Goal: Transaction & Acquisition: Purchase product/service

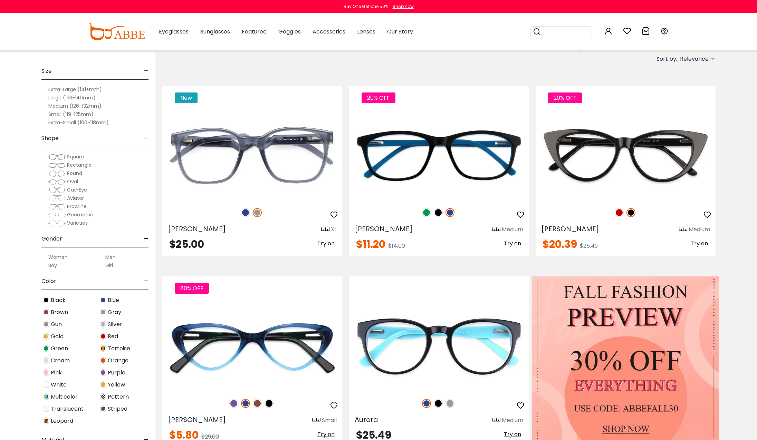
scroll to position [119, 0]
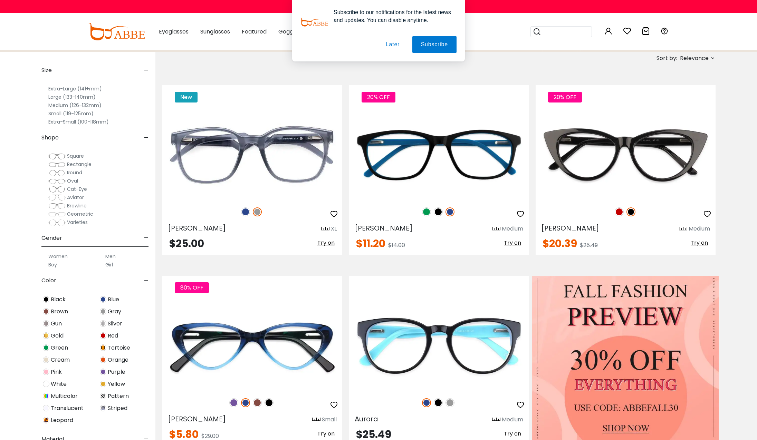
click at [104, 299] on img at bounding box center [103, 299] width 7 height 7
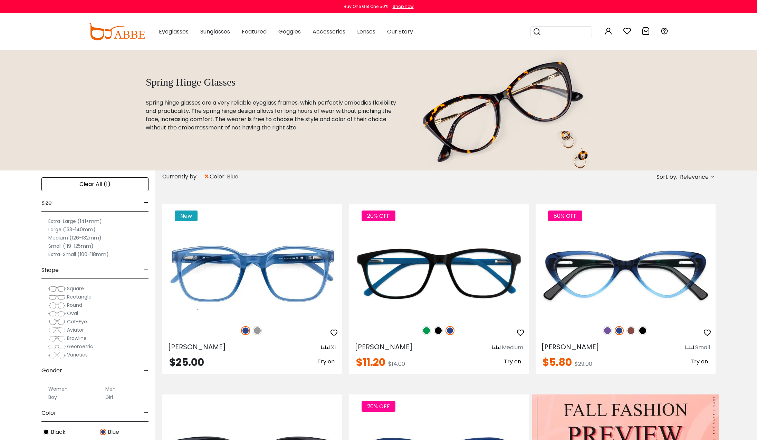
click at [112, 388] on label "Men" at bounding box center [110, 389] width 10 height 8
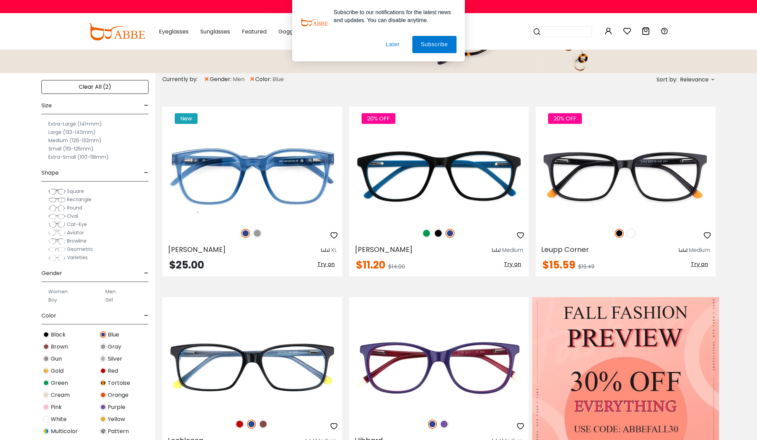
scroll to position [97, 0]
click at [391, 42] on button "Later" at bounding box center [392, 44] width 31 height 17
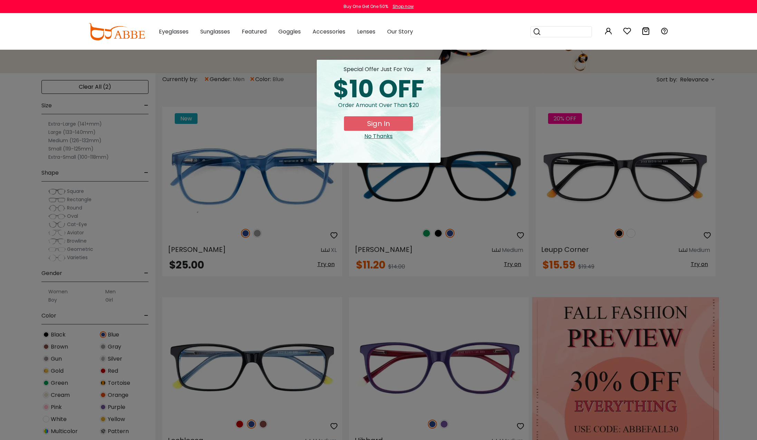
click at [299, 233] on div "× special offer just for you $10 OFF Order amount over than $20 Sign In No Than…" at bounding box center [378, 220] width 757 height 440
drag, startPoint x: 428, startPoint y: 69, endPoint x: 410, endPoint y: 79, distance: 20.2
click at [428, 69] on span "×" at bounding box center [430, 69] width 9 height 8
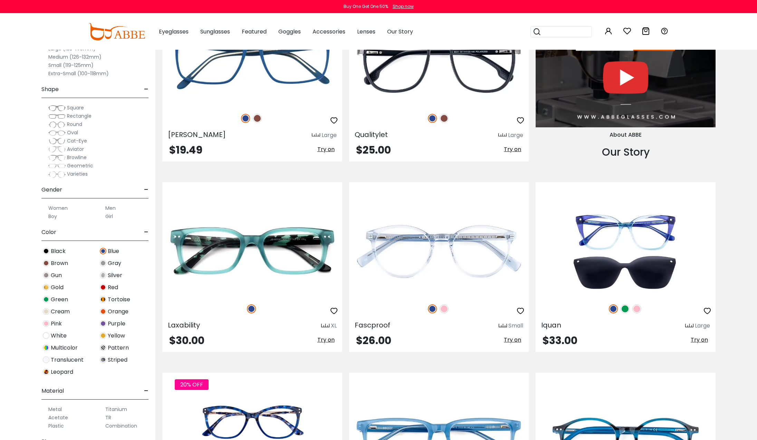
scroll to position [810, 0]
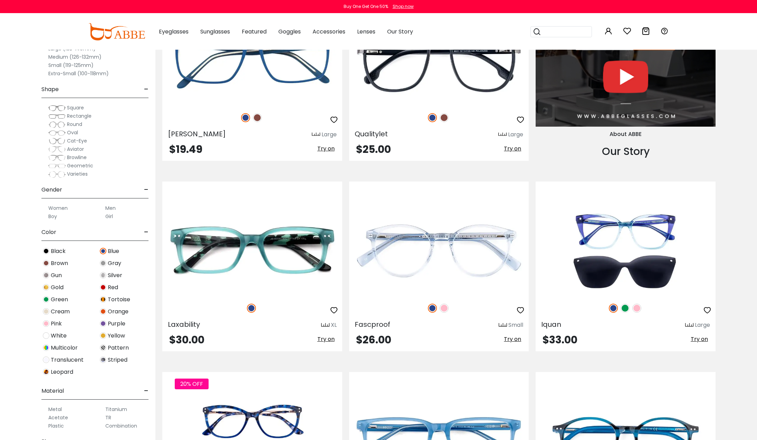
click at [110, 208] on label "Men" at bounding box center [110, 208] width 10 height 8
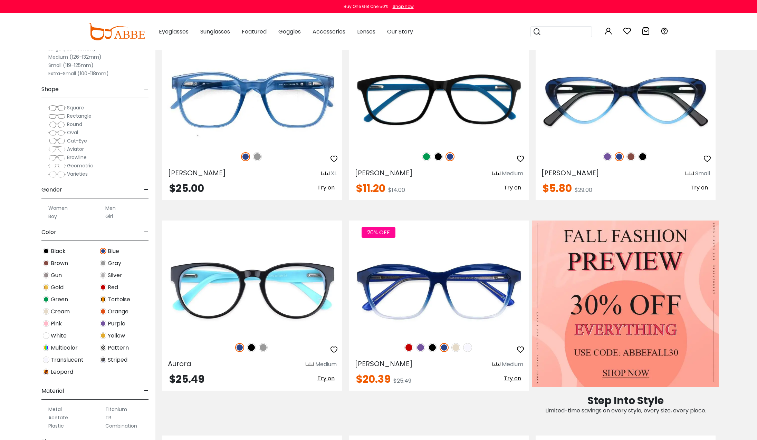
scroll to position [163, 0]
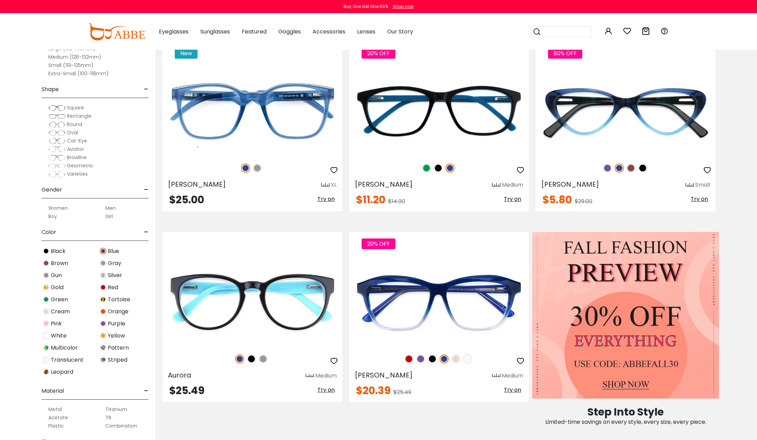
click at [146, 189] on span "-" at bounding box center [146, 190] width 4 height 17
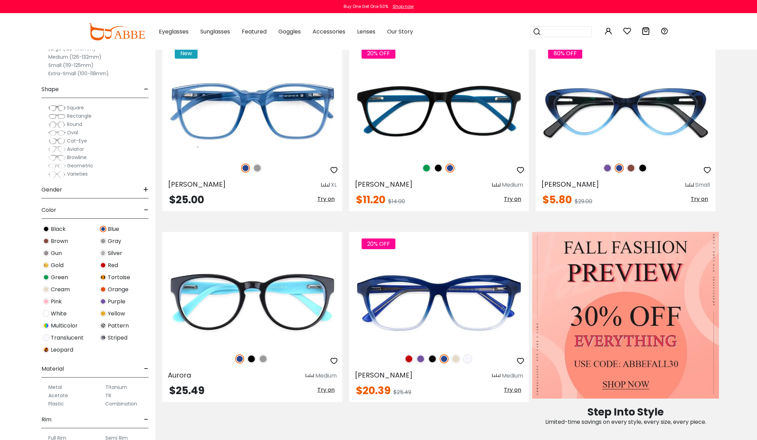
click at [146, 189] on span "+" at bounding box center [146, 190] width 6 height 17
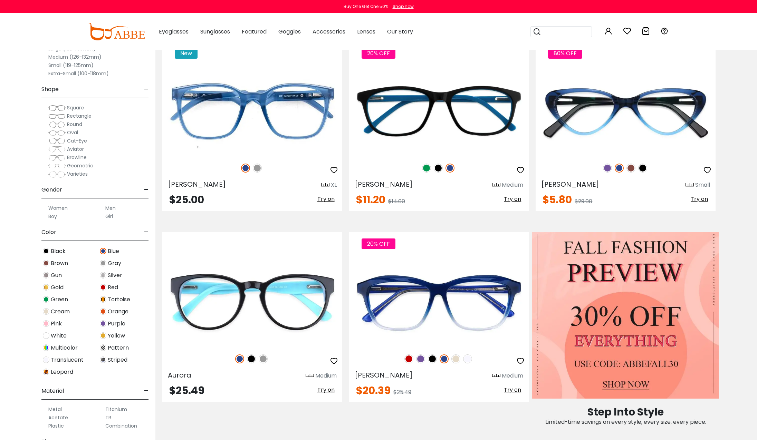
click at [110, 207] on label "Men" at bounding box center [110, 208] width 10 height 8
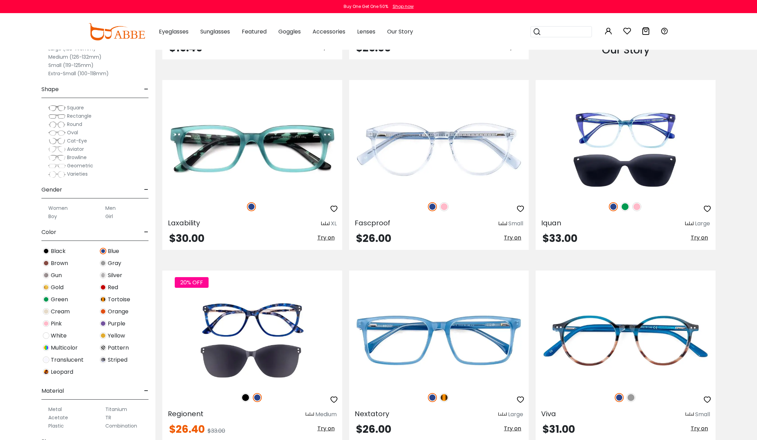
scroll to position [910, 0]
